Goal: Understand site structure

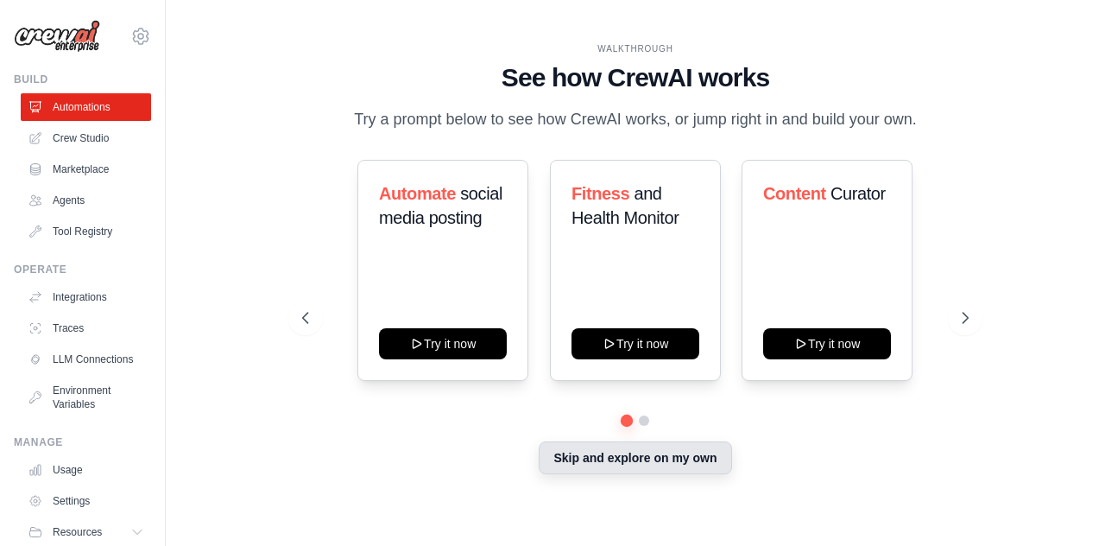
click at [648, 462] on button "Skip and explore on my own" at bounding box center [635, 457] width 192 height 33
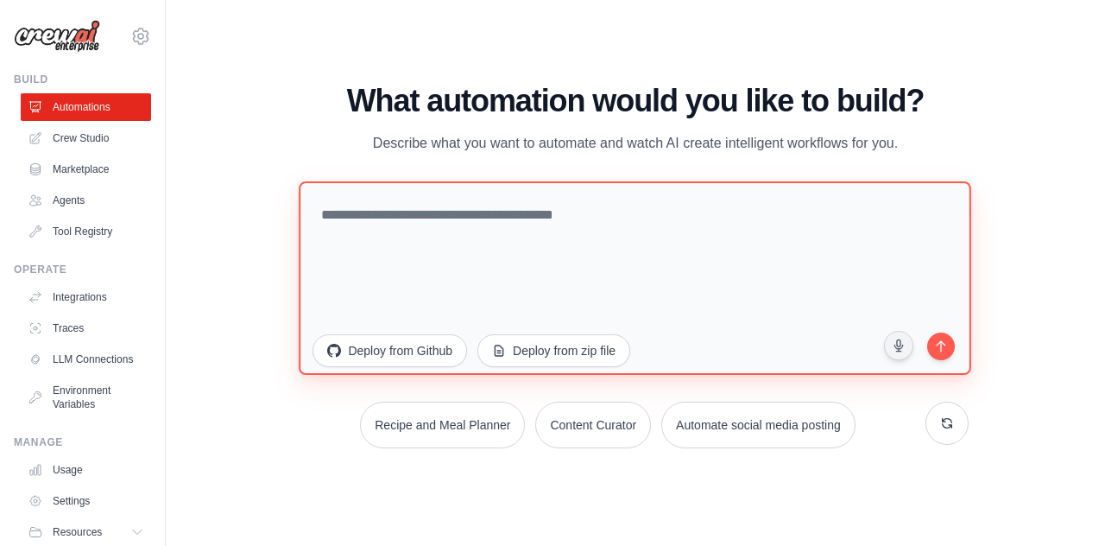
click at [370, 236] on textarea at bounding box center [636, 277] width 672 height 193
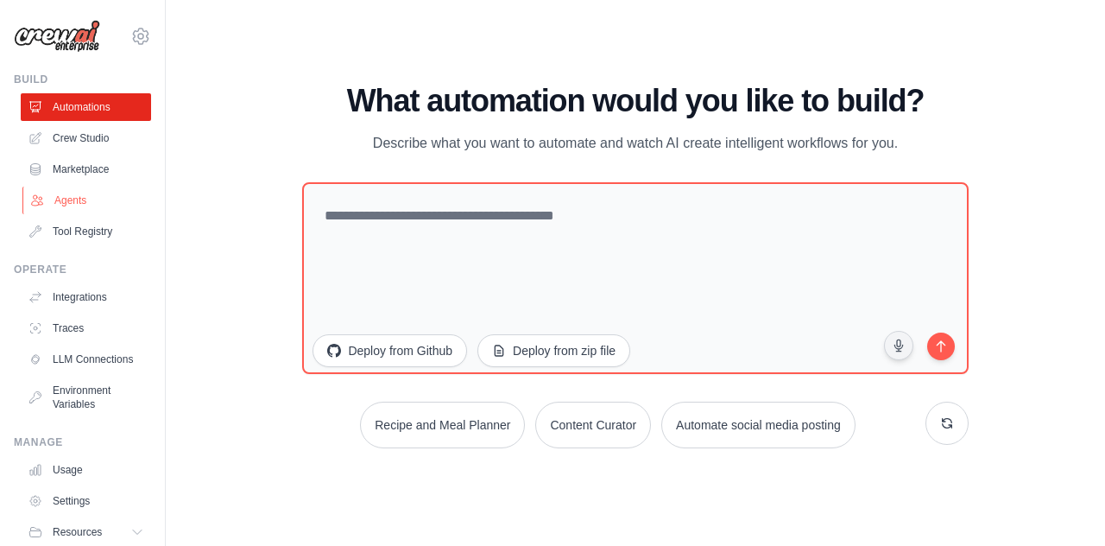
click at [82, 196] on link "Agents" at bounding box center [87, 200] width 130 height 28
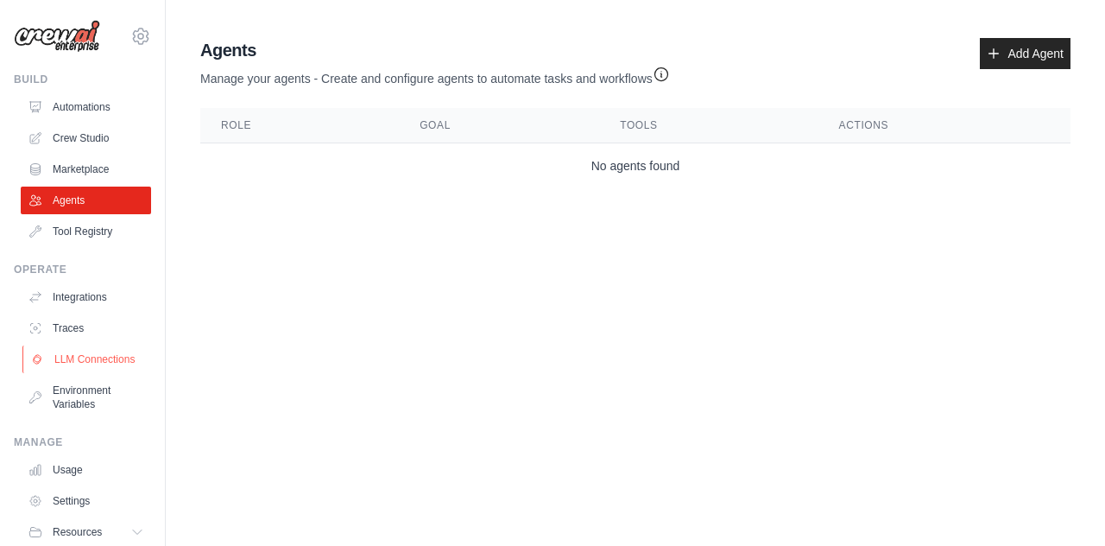
click at [95, 369] on link "LLM Connections" at bounding box center [87, 359] width 130 height 28
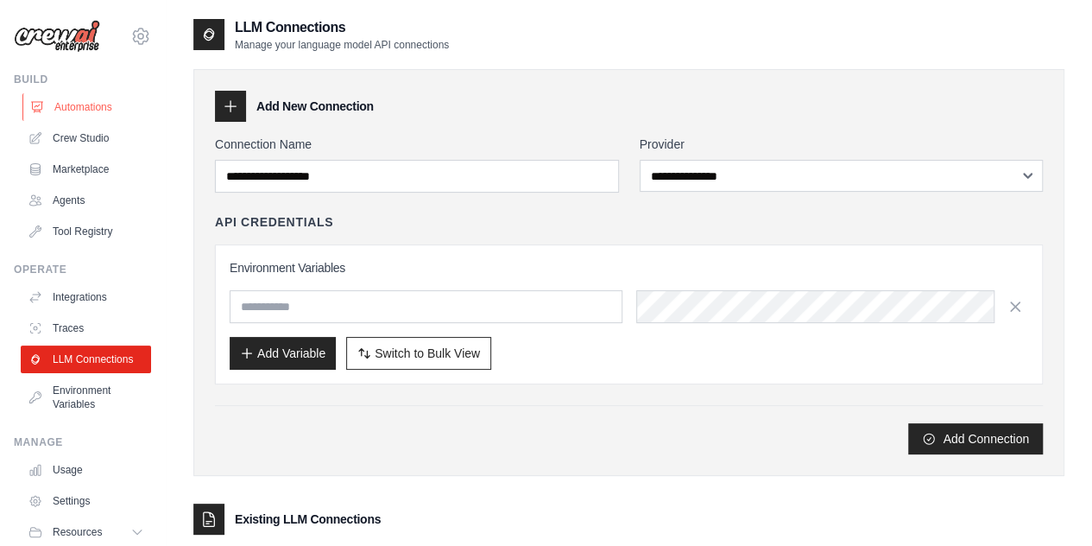
click at [63, 103] on link "Automations" at bounding box center [87, 107] width 130 height 28
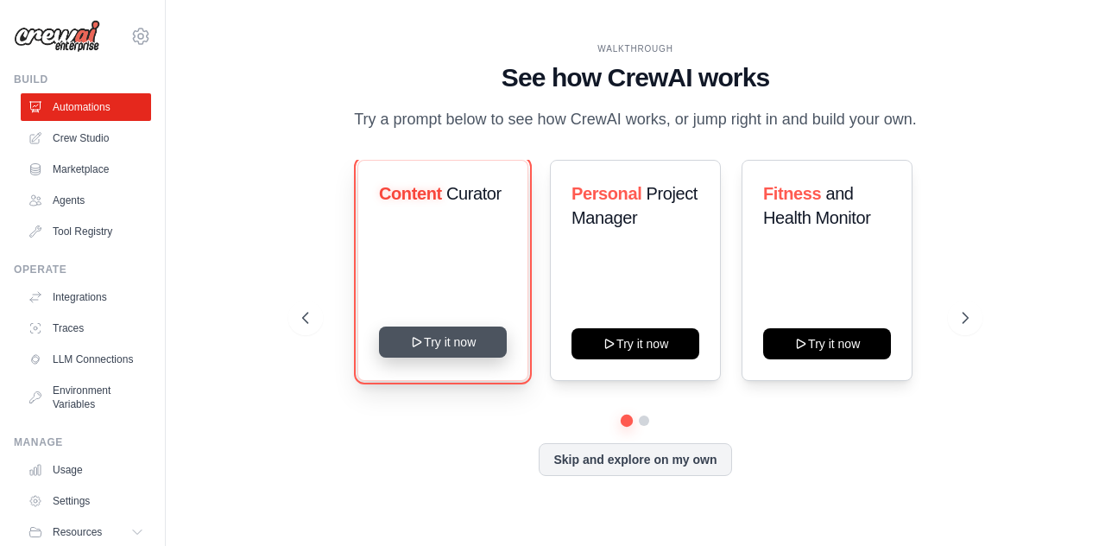
click at [479, 355] on button "Try it now" at bounding box center [443, 341] width 128 height 31
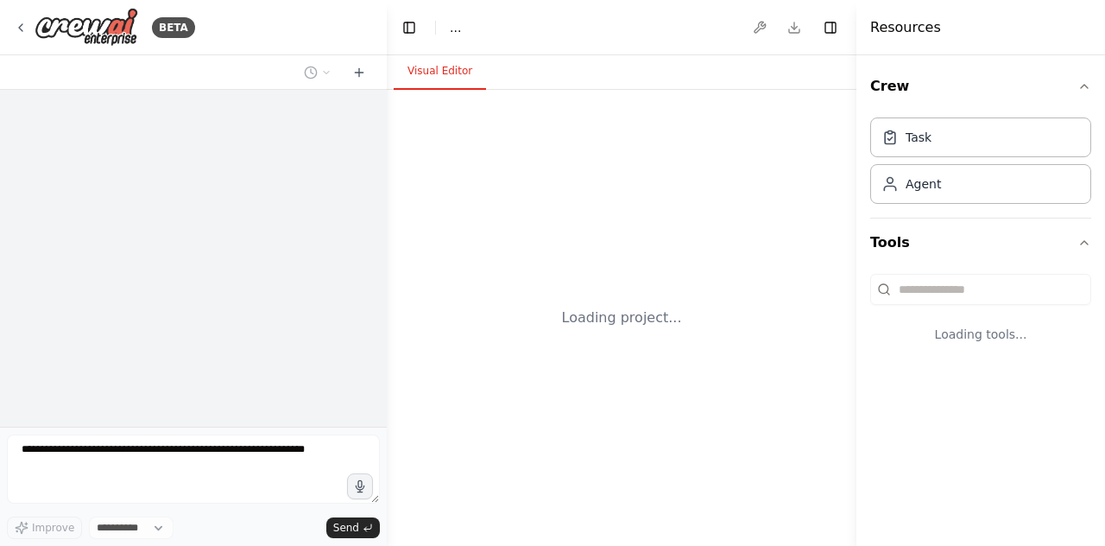
select select "****"
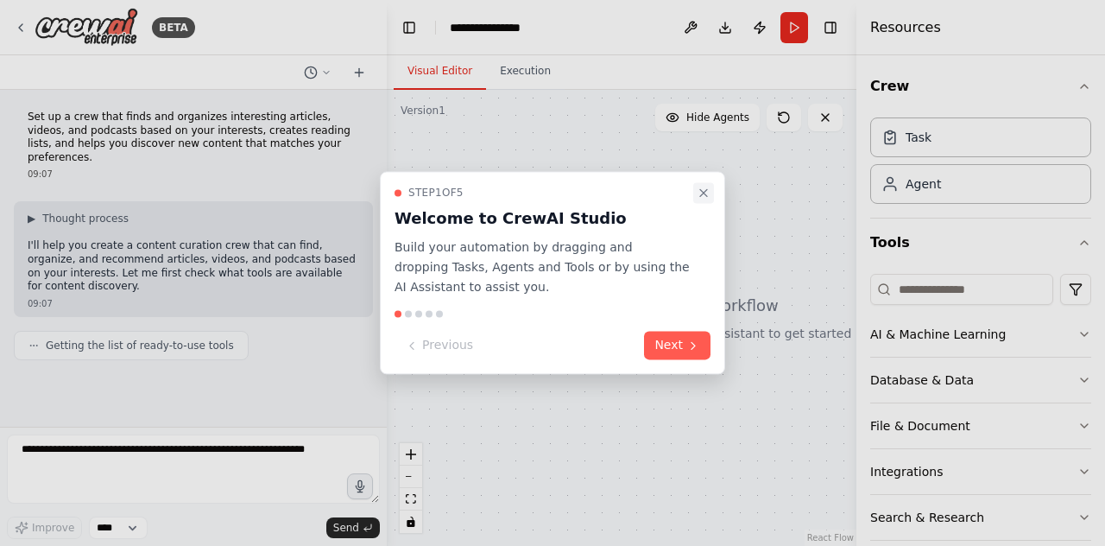
click at [703, 187] on icon "Close walkthrough" at bounding box center [704, 193] width 14 height 14
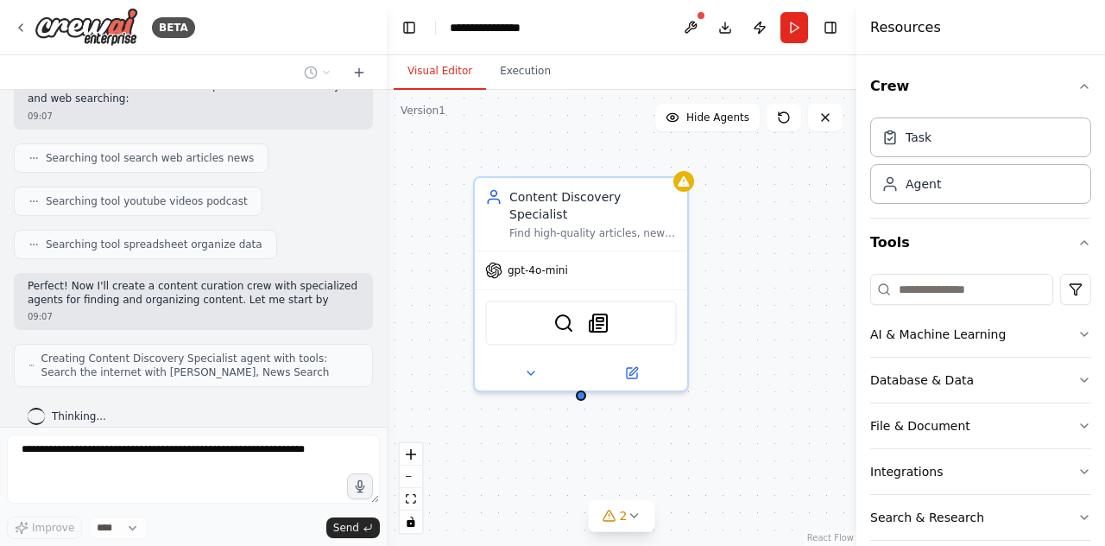
scroll to position [315, 0]
